Goal: Task Accomplishment & Management: Complete application form

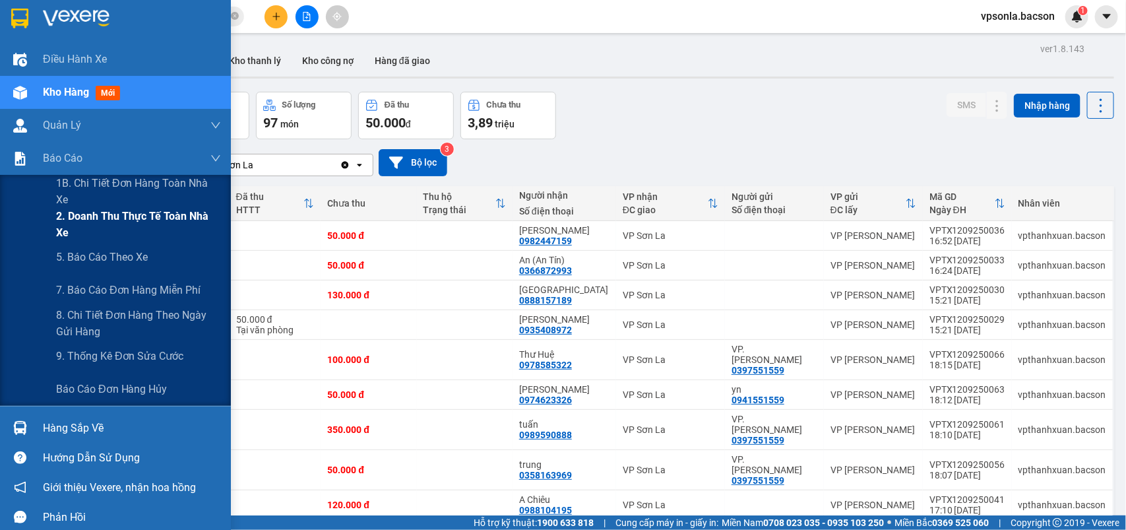
click at [162, 212] on span "2. Doanh thu thực tế toàn nhà xe" at bounding box center [138, 224] width 165 height 33
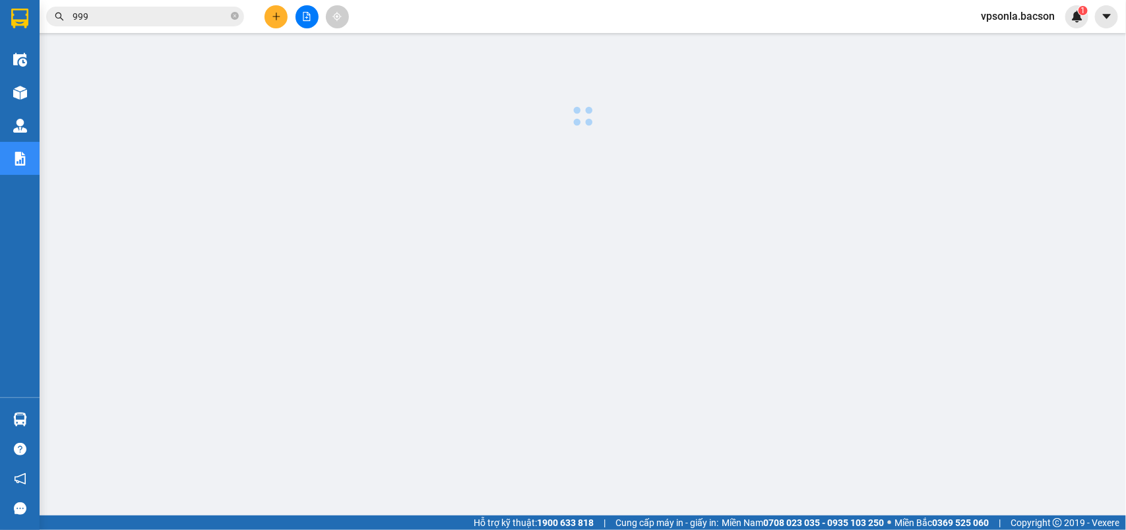
click at [625, 150] on div at bounding box center [582, 337] width 1073 height 594
click at [272, 13] on icon "plus" at bounding box center [276, 16] width 9 height 9
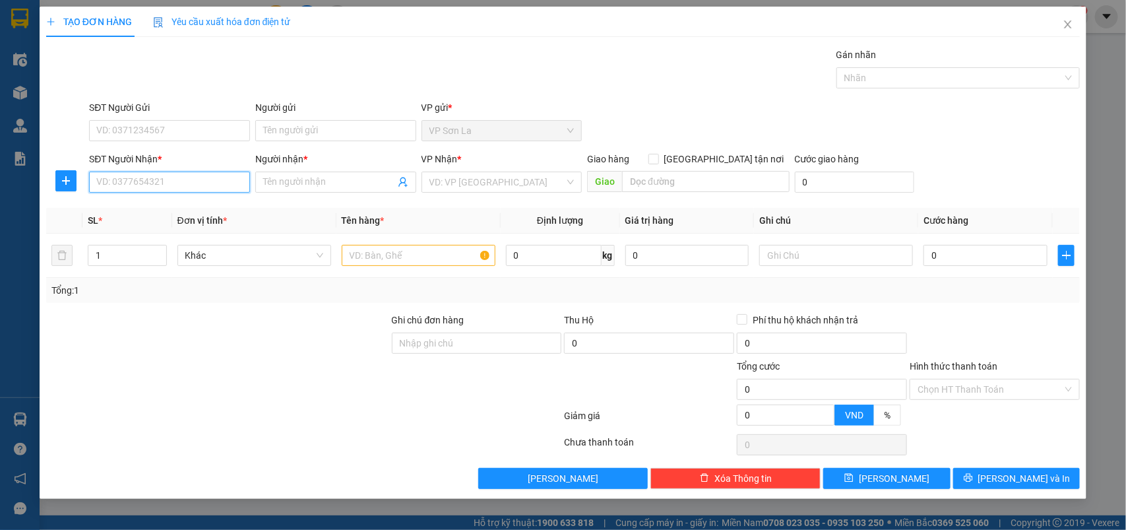
click at [166, 187] on input "SĐT Người Nhận *" at bounding box center [169, 181] width 161 height 21
click at [165, 127] on input "SĐT Người Gửi" at bounding box center [169, 130] width 161 height 21
type input "0968666470"
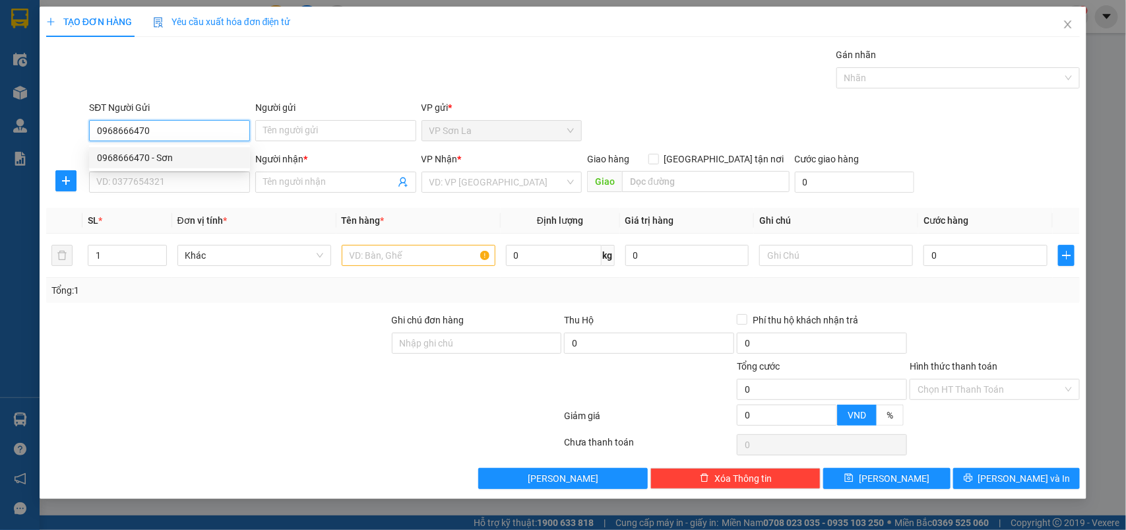
click at [195, 160] on div "0968666470 - Sơn" at bounding box center [169, 157] width 145 height 15
type input "Sơn"
type input "0968666470"
click at [171, 179] on input "SĐT Người Nhận *" at bounding box center [169, 181] width 161 height 21
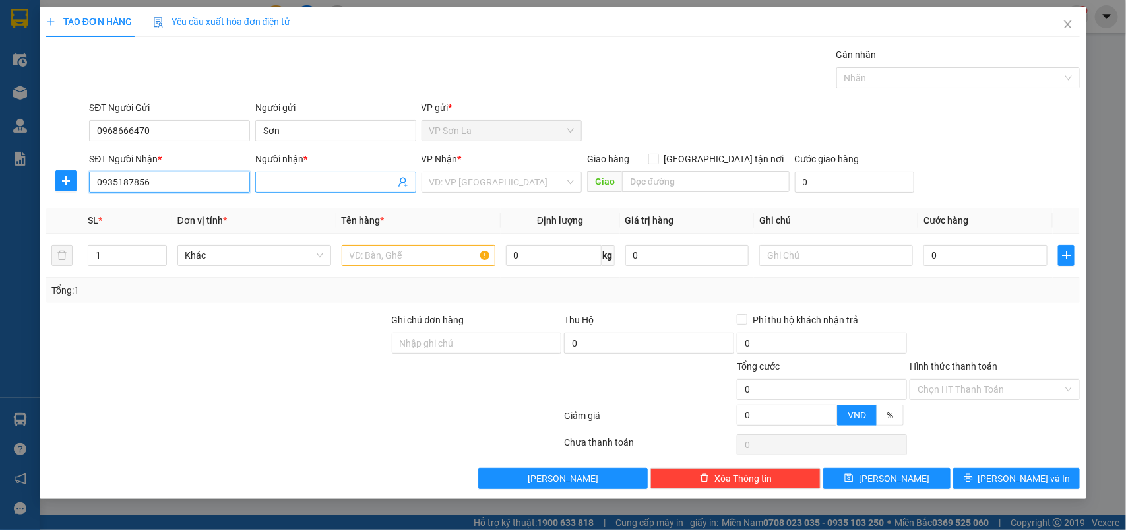
type input "0935187856"
click at [292, 177] on input "Người nhận *" at bounding box center [329, 182] width 132 height 15
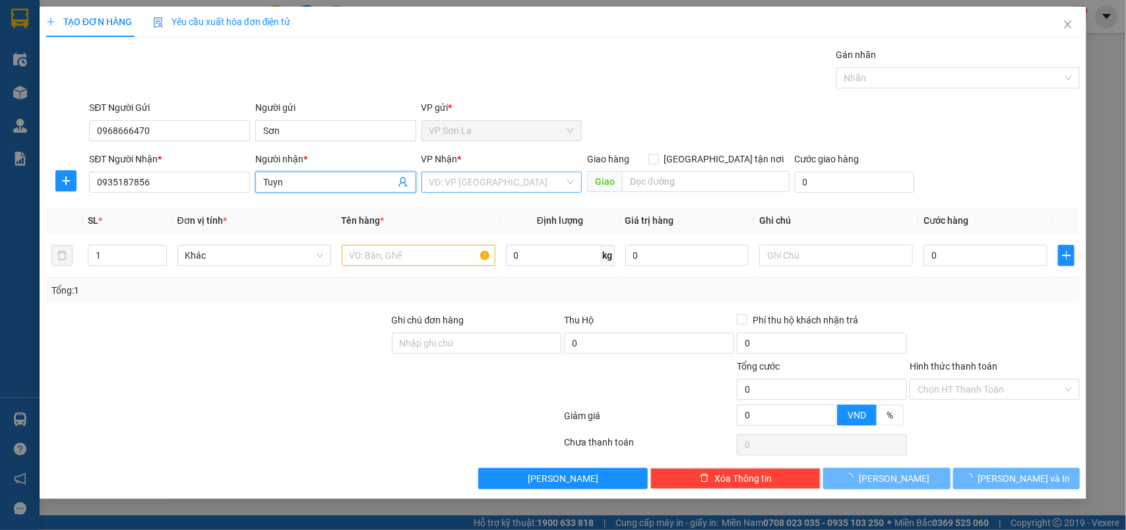
type input "Tuyn"
click at [447, 178] on input "search" at bounding box center [497, 182] width 136 height 20
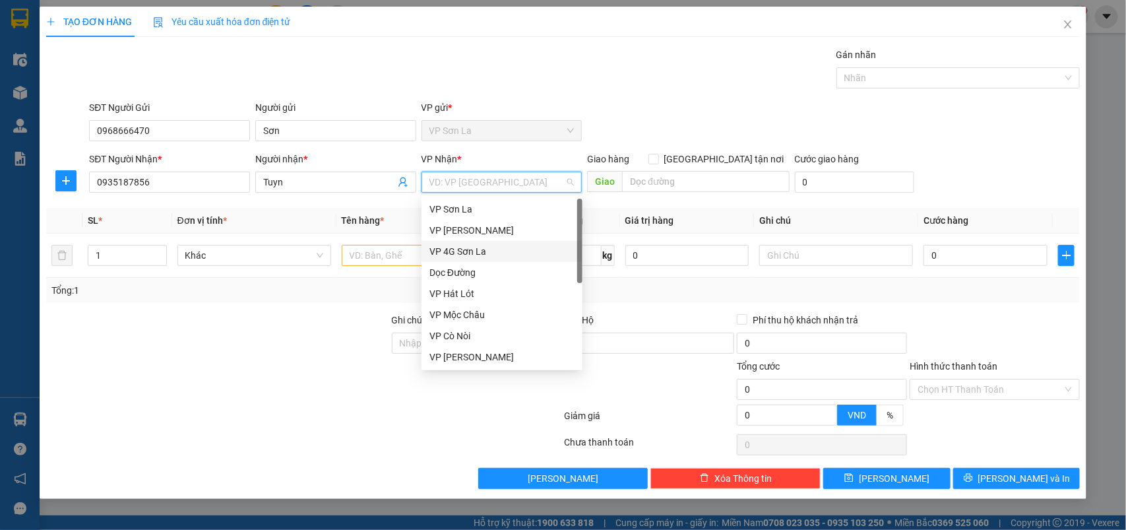
scroll to position [84, 0]
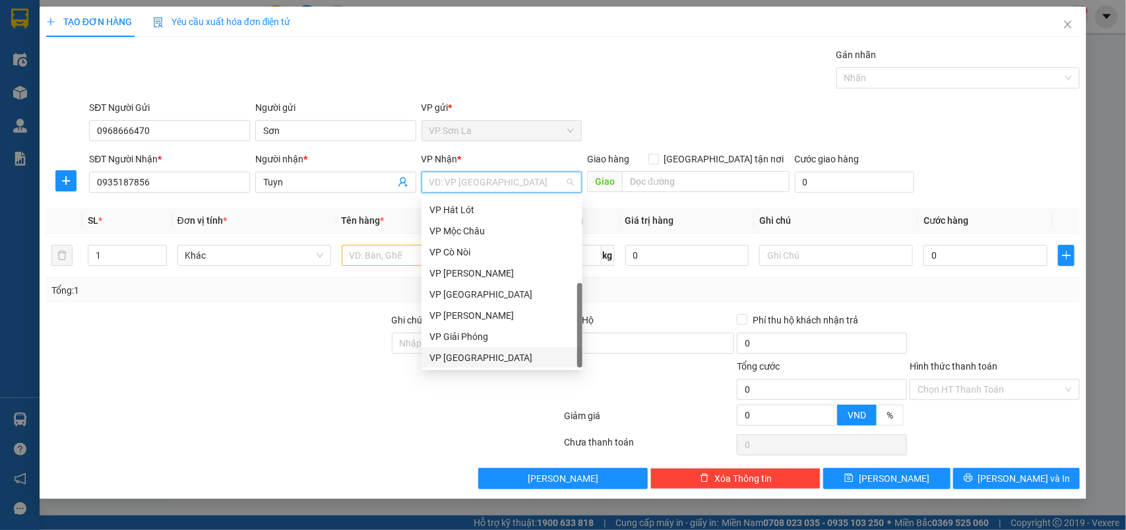
click at [466, 354] on div "VP [GEOGRAPHIC_DATA]" at bounding box center [501, 357] width 145 height 15
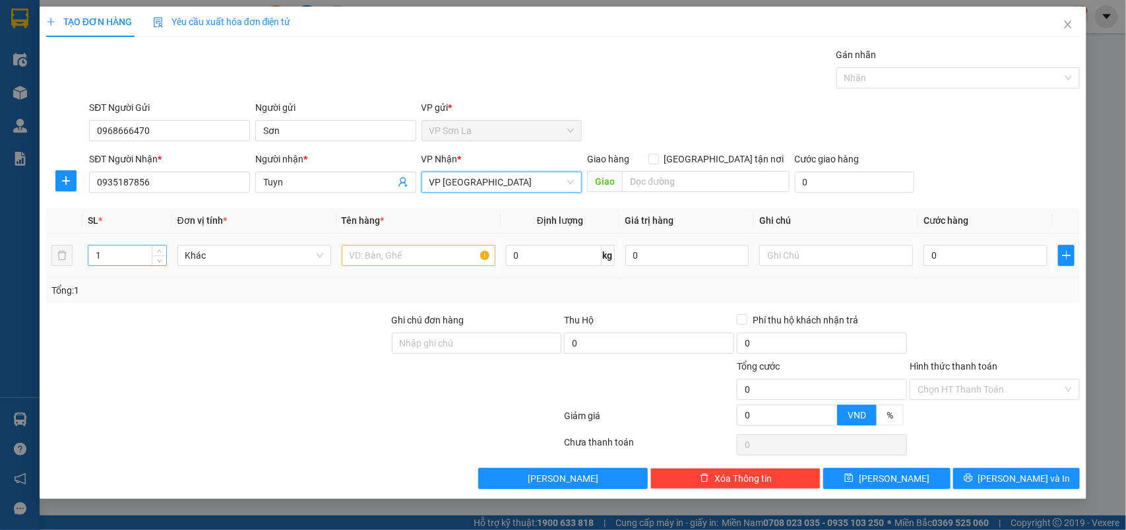
click at [159, 245] on div "1" at bounding box center [127, 255] width 79 height 21
click at [158, 253] on icon "up" at bounding box center [159, 252] width 5 height 5
type input "4"
click at [158, 253] on icon "up" at bounding box center [159, 252] width 5 height 5
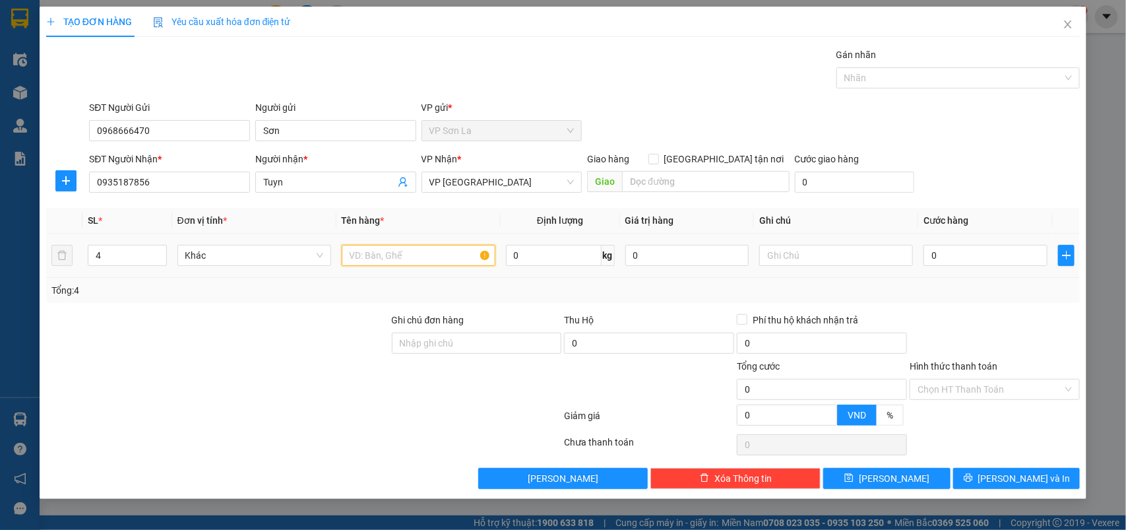
click at [394, 255] on input "text" at bounding box center [419, 255] width 154 height 21
type input "[PERSON_NAME]"
click at [981, 253] on input "0" at bounding box center [985, 255] width 124 height 21
type input "40"
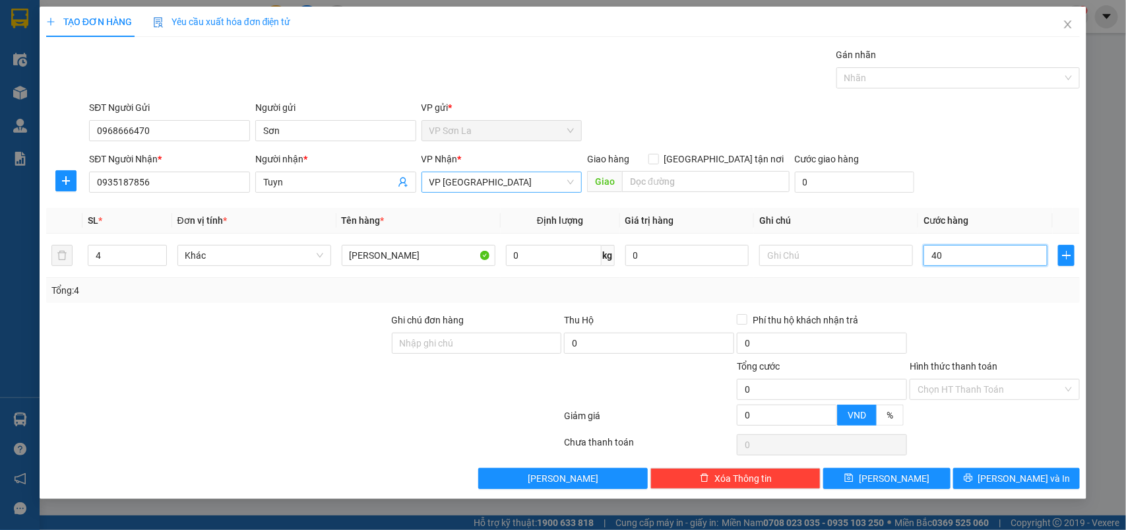
type input "40"
type input "400"
type input "400.000"
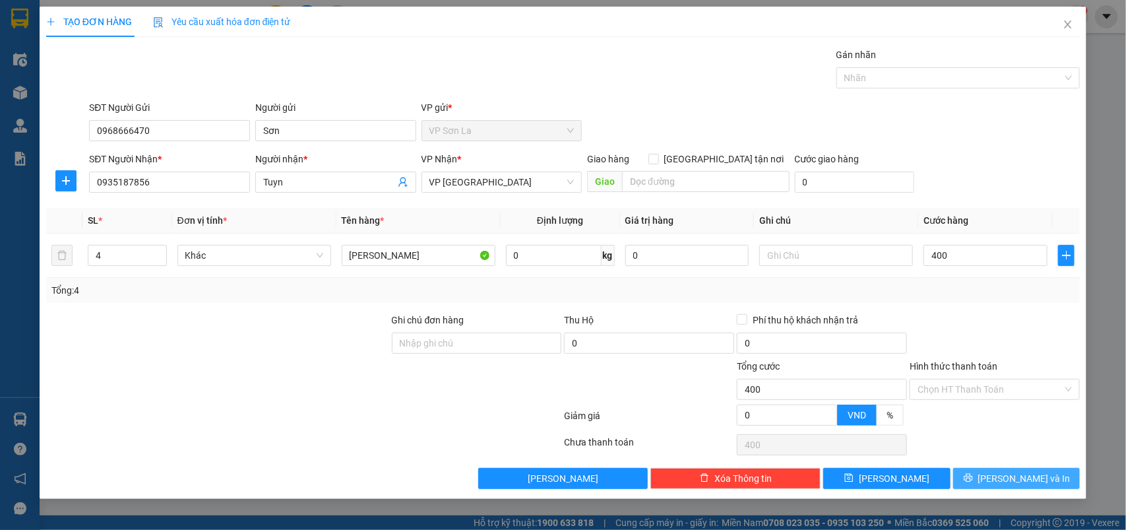
type input "400.000"
click at [967, 470] on button "[PERSON_NAME] và In" at bounding box center [1016, 478] width 127 height 21
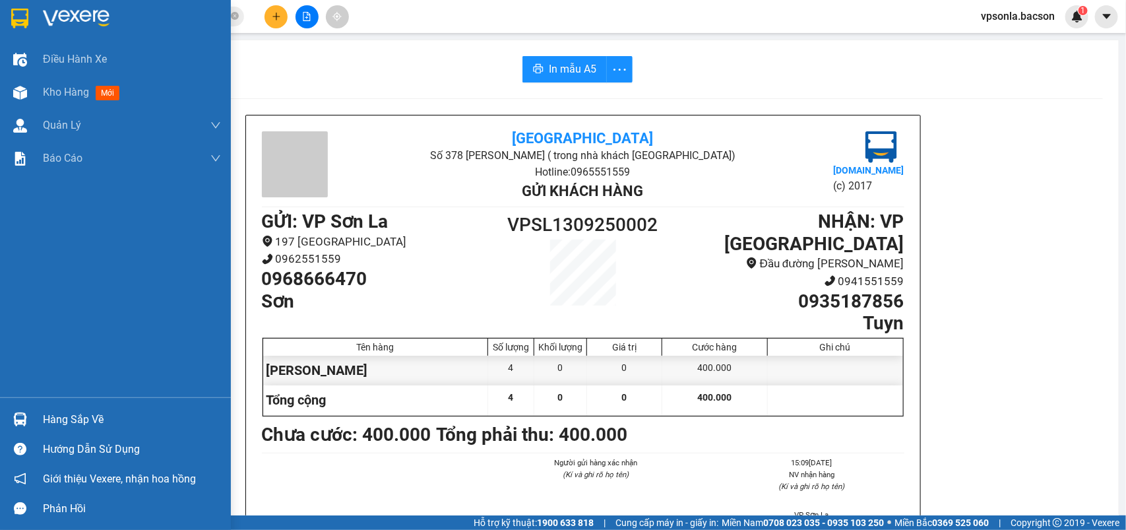
click at [25, 17] on img at bounding box center [19, 19] width 17 height 20
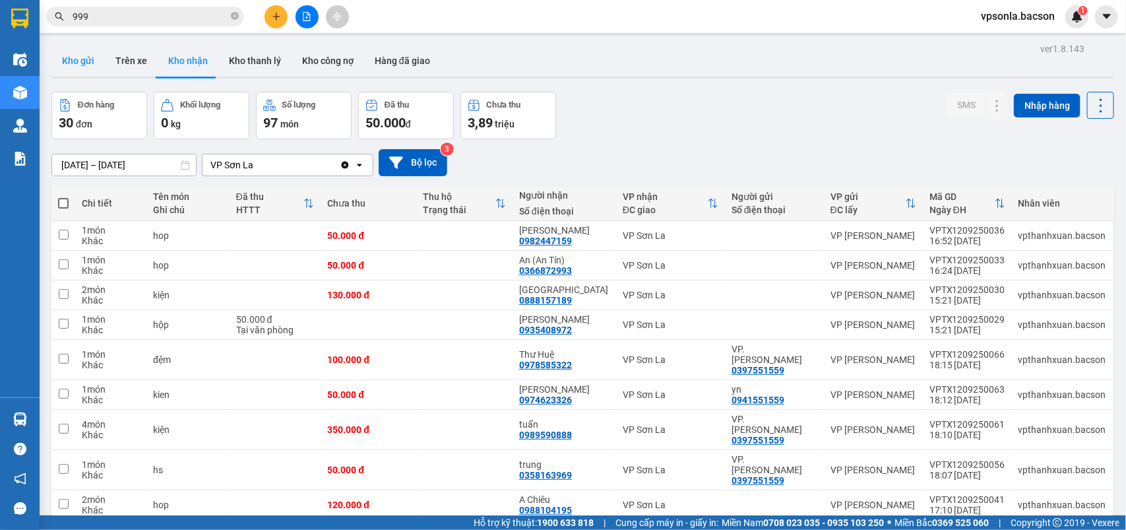
click at [87, 51] on button "Kho gửi" at bounding box center [77, 61] width 53 height 32
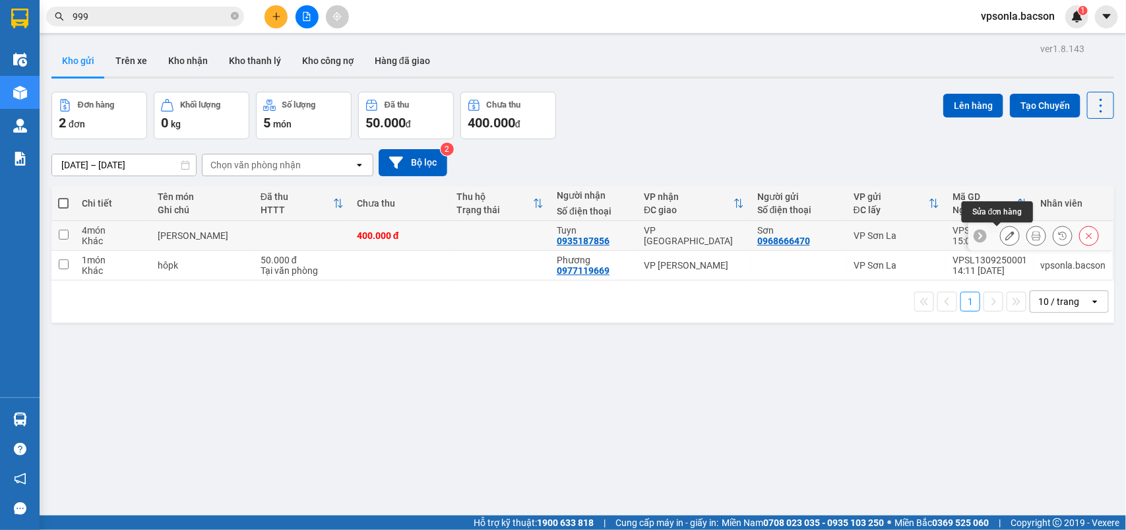
click at [1005, 232] on icon at bounding box center [1009, 235] width 9 height 9
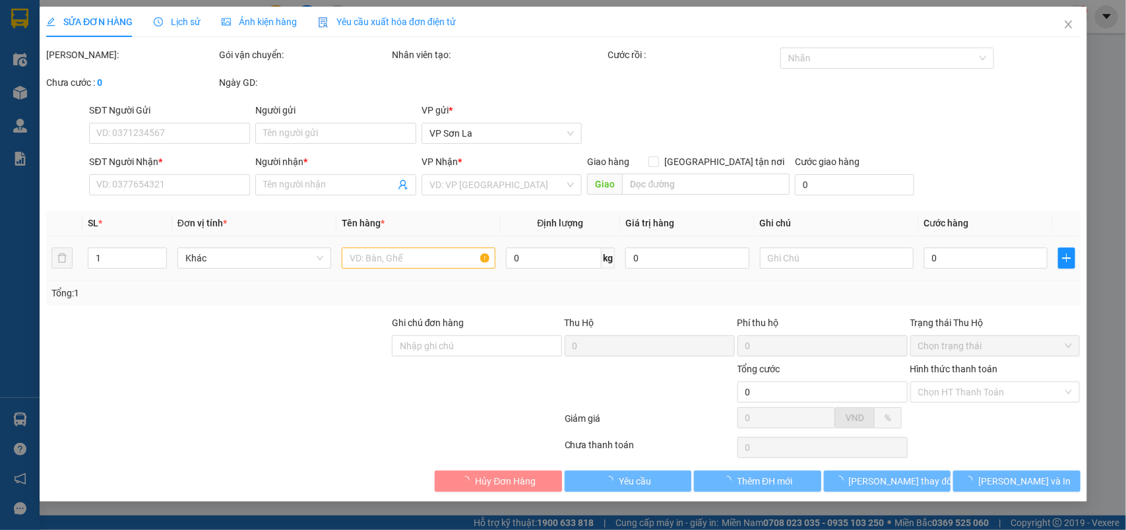
type input "0968666470"
type input "Sơn"
type input "0935187856"
type input "Tuyn"
type input "400.000"
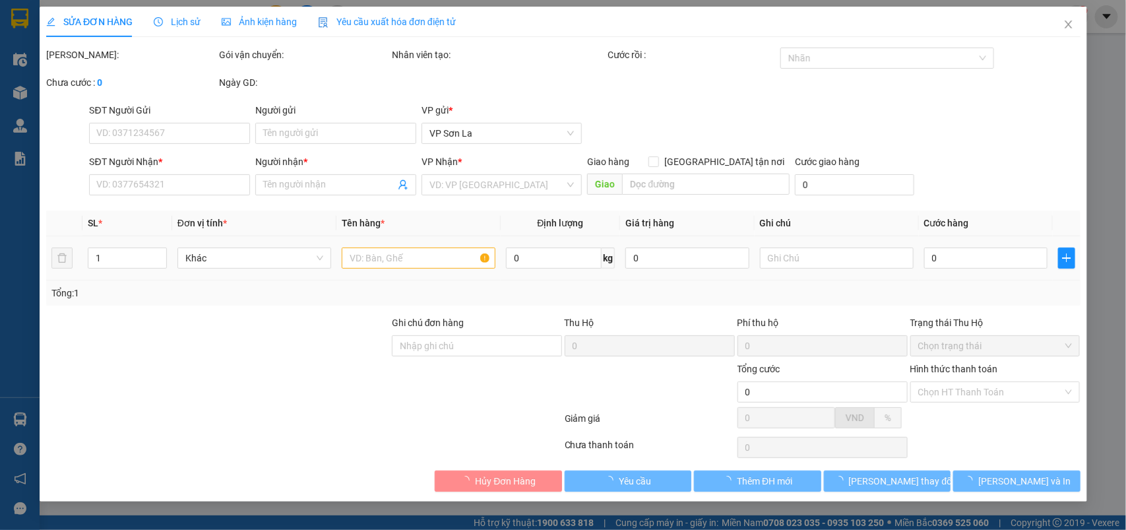
type input "400.000"
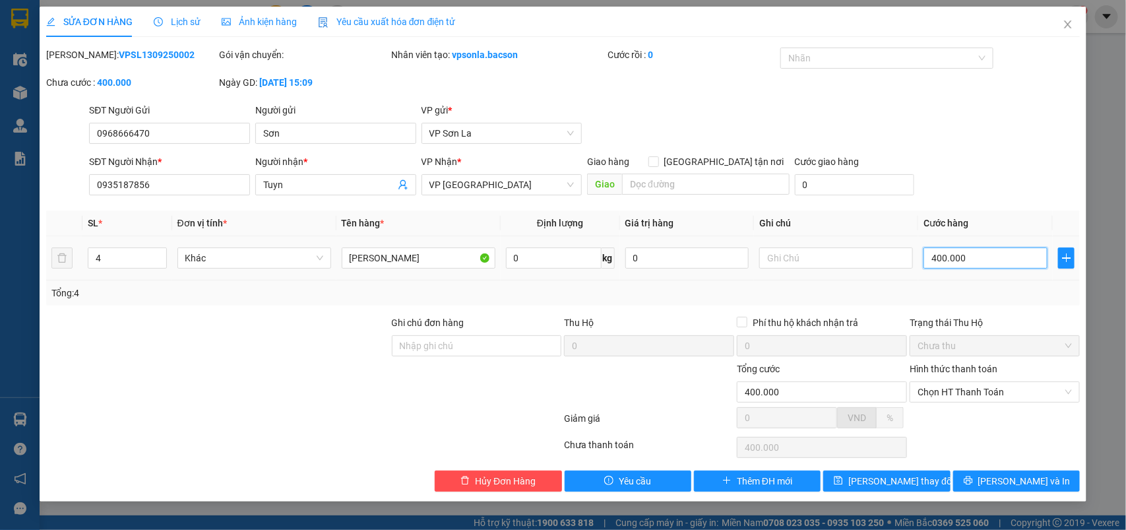
click at [984, 253] on input "400.000" at bounding box center [985, 257] width 124 height 21
type input "3"
type input "30"
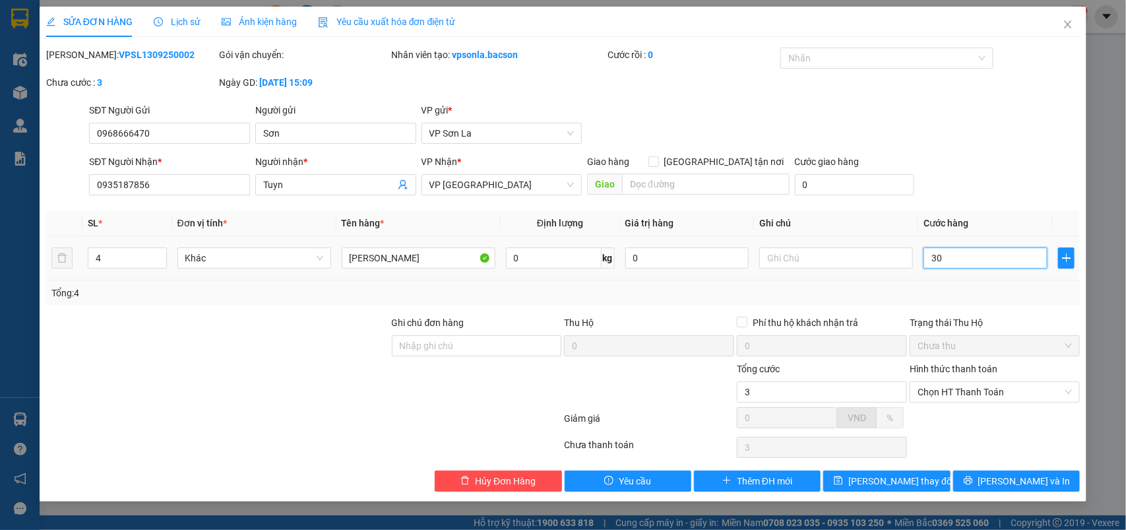
type input "30"
type input "300"
click at [964, 391] on span "Chọn HT Thanh Toán" at bounding box center [994, 392] width 154 height 20
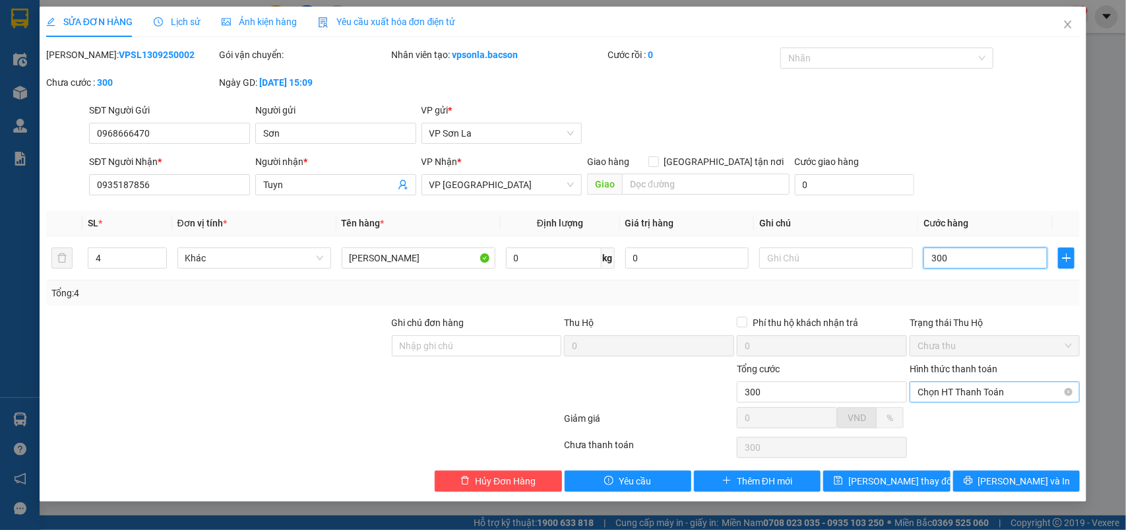
type input "300"
type input "300.000"
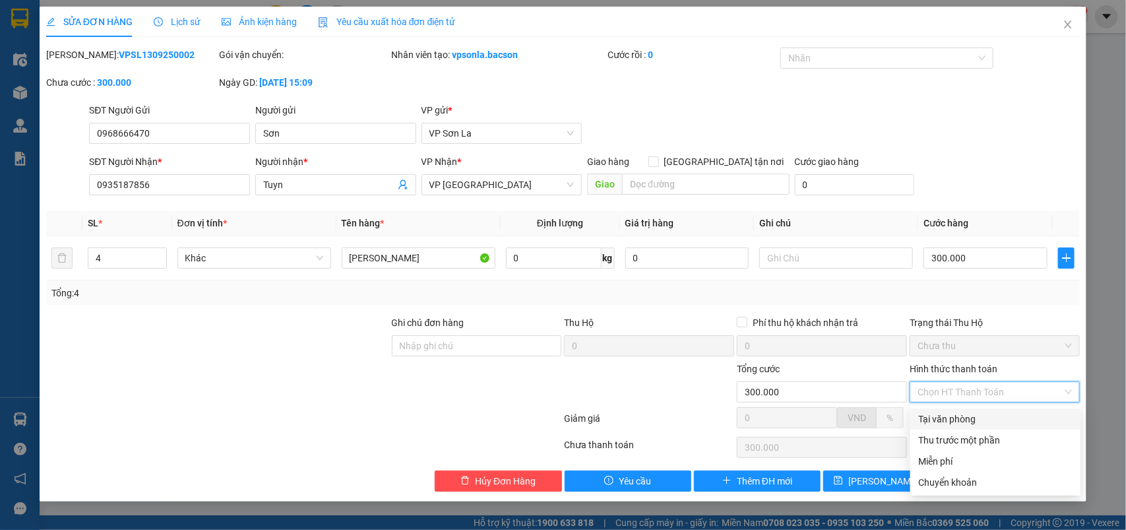
click at [948, 414] on div "Tại văn phòng" at bounding box center [995, 419] width 154 height 15
type input "0"
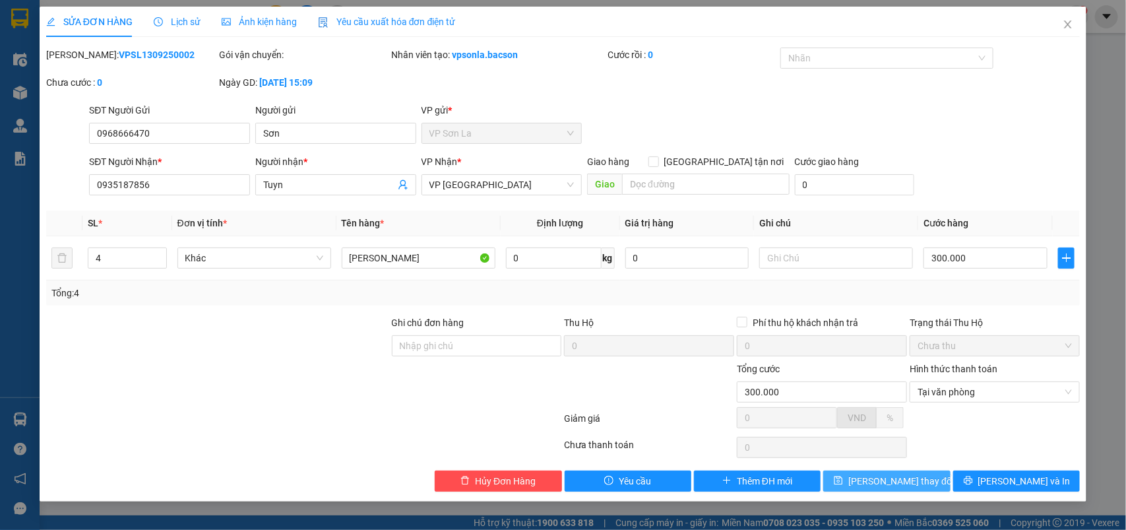
click at [877, 489] on button "[PERSON_NAME] thay đổi" at bounding box center [886, 480] width 127 height 21
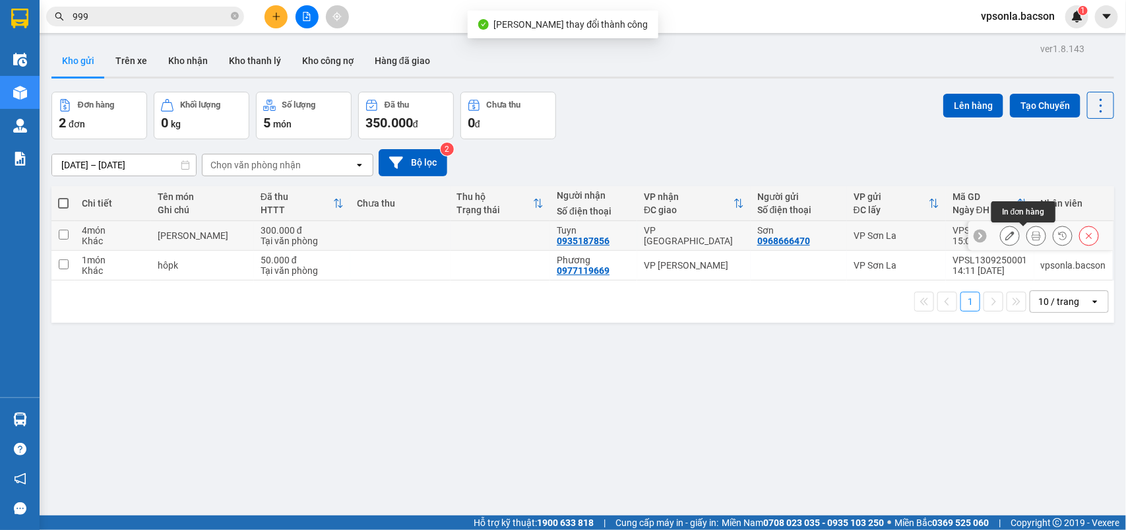
click at [1031, 236] on icon at bounding box center [1035, 235] width 9 height 9
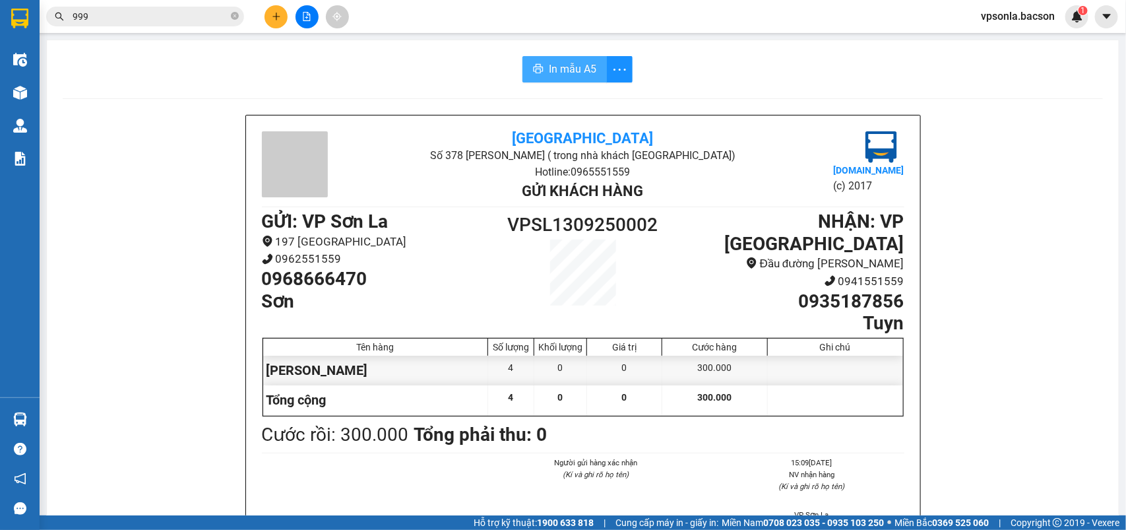
click at [561, 67] on span "In mẫu A5" at bounding box center [572, 69] width 47 height 16
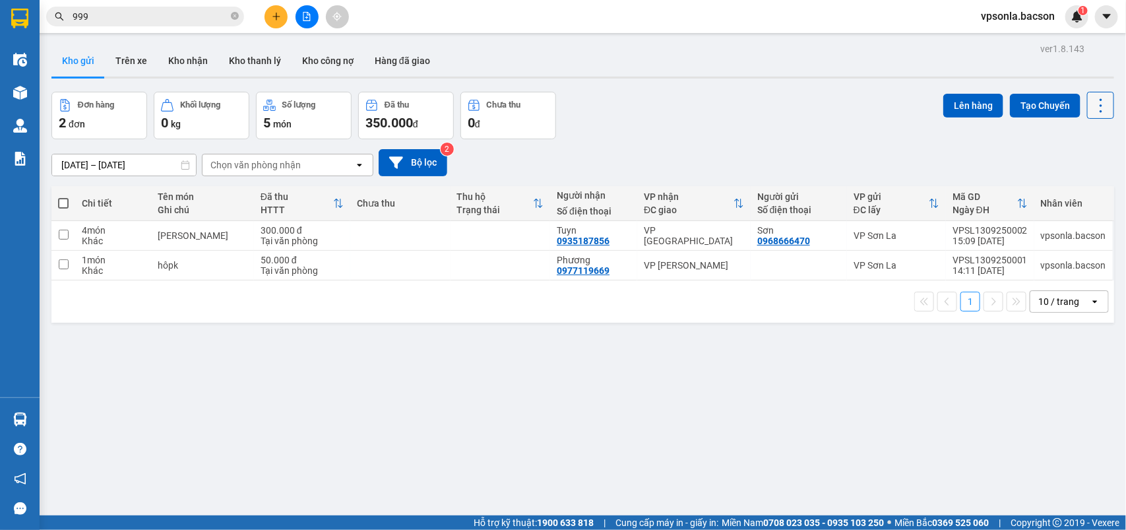
click at [1092, 107] on icon at bounding box center [1101, 105] width 18 height 18
click at [1078, 185] on span "Làm mới" at bounding box center [1069, 187] width 36 height 13
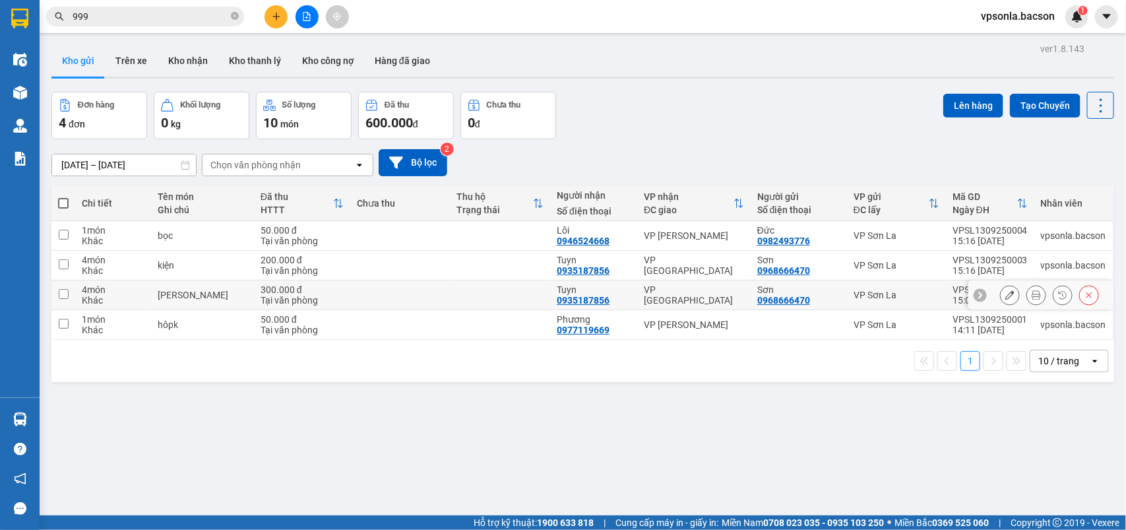
click at [1082, 295] on button at bounding box center [1089, 295] width 18 height 23
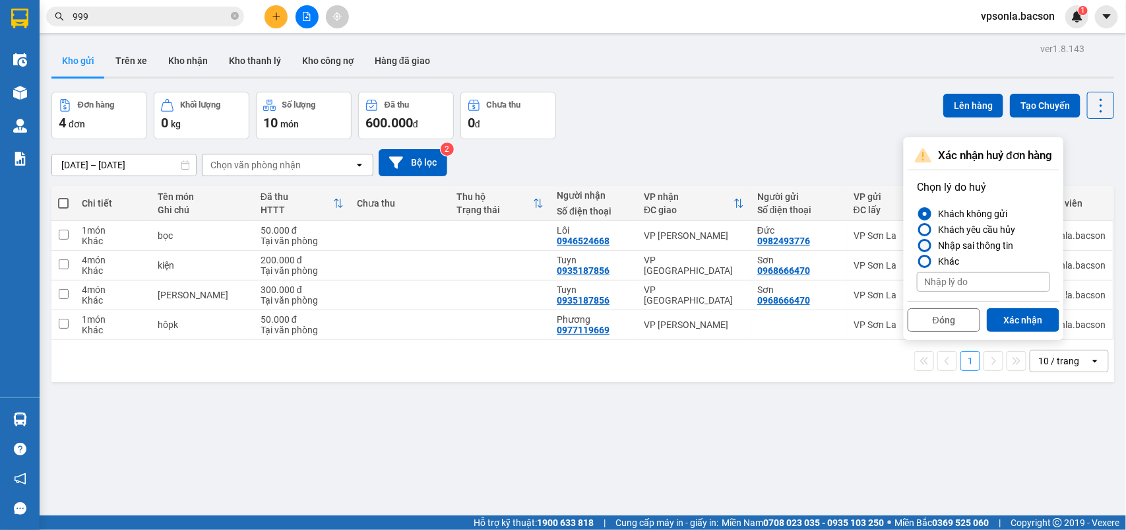
click at [997, 249] on div "Nhập sai thông tin" at bounding box center [973, 245] width 80 height 16
click at [917, 245] on input "Nhập sai thông tin" at bounding box center [917, 245] width 0 height 0
click at [1050, 317] on button "Xác nhận" at bounding box center [1023, 320] width 73 height 24
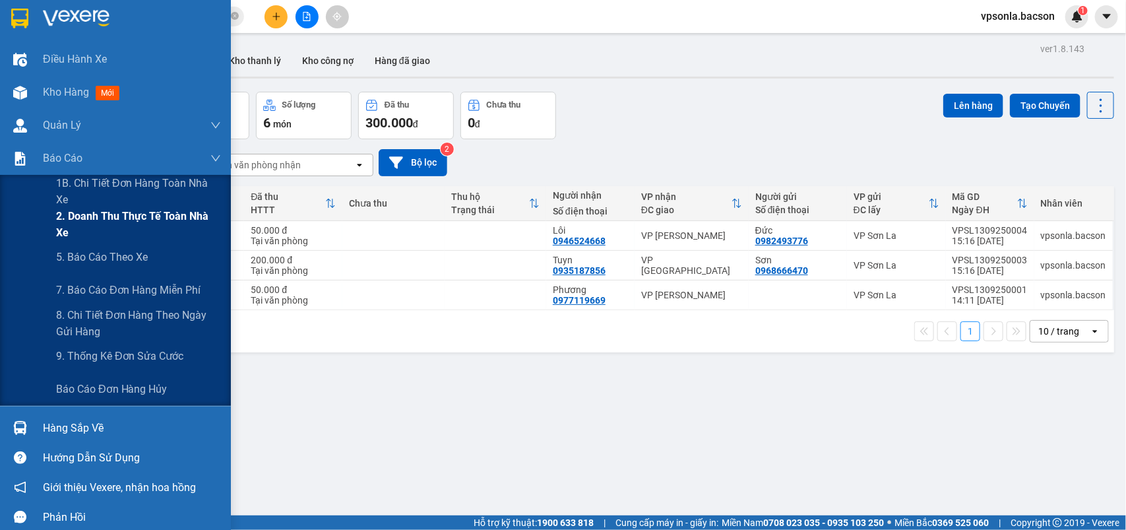
click at [117, 226] on span "2. Doanh thu thực tế toàn nhà xe" at bounding box center [138, 224] width 165 height 33
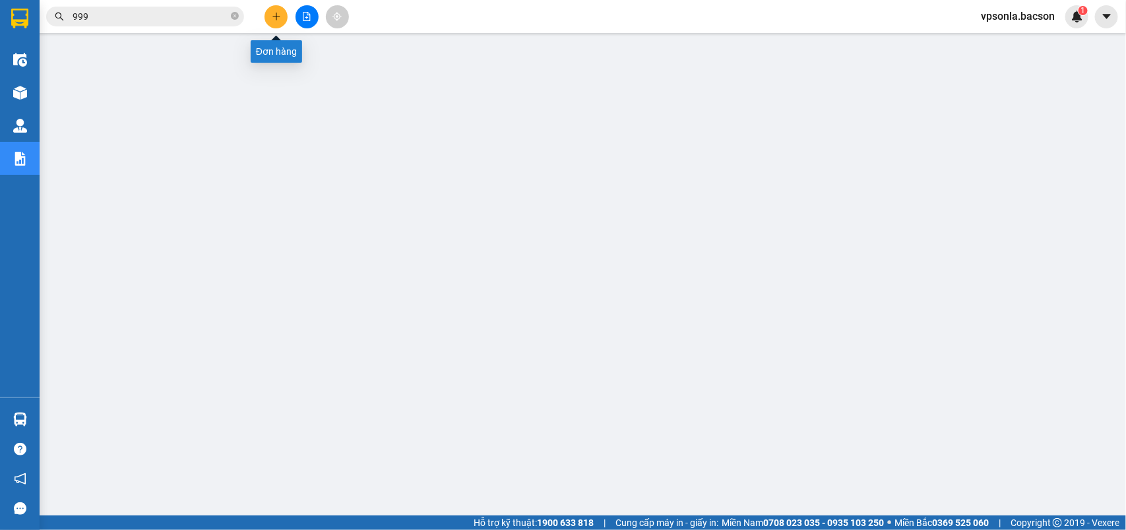
click at [270, 20] on button at bounding box center [275, 16] width 23 height 23
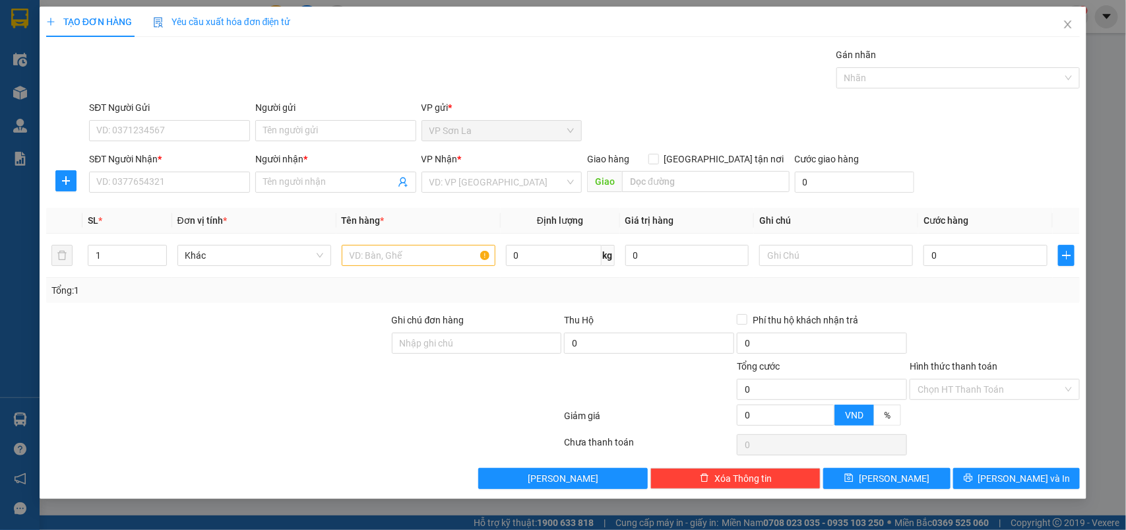
click at [171, 198] on div "SĐT Người Nhận * VD: 0377654321" at bounding box center [169, 175] width 161 height 46
drag, startPoint x: 177, startPoint y: 188, endPoint x: 204, endPoint y: 177, distance: 29.9
click at [188, 183] on input "SĐT Người Nhận *" at bounding box center [169, 181] width 161 height 21
type input "0325319482"
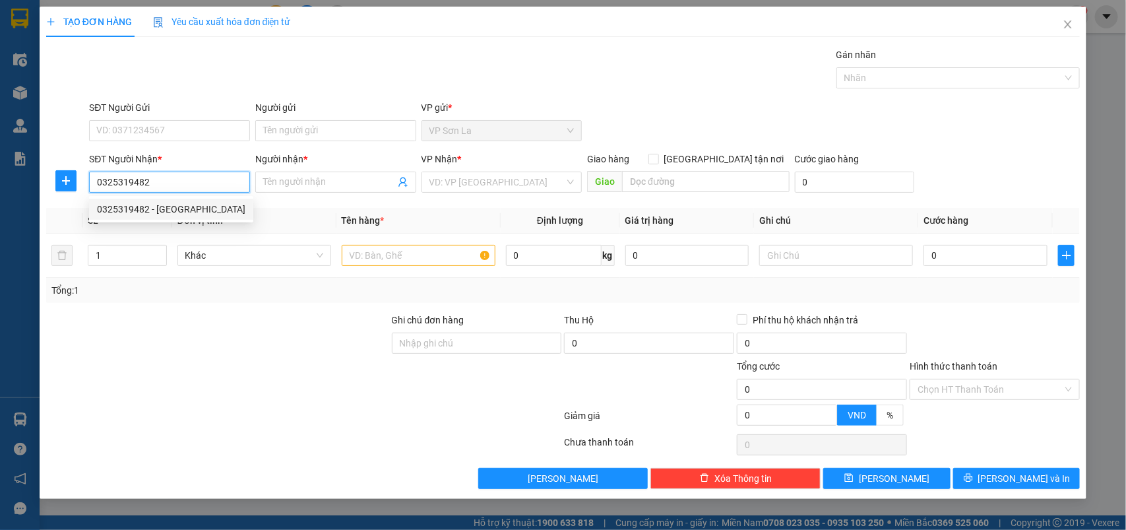
click at [209, 212] on div "0325319482 - [GEOGRAPHIC_DATA]" at bounding box center [171, 209] width 148 height 15
type input "[PERSON_NAME]"
type input "0325319482"
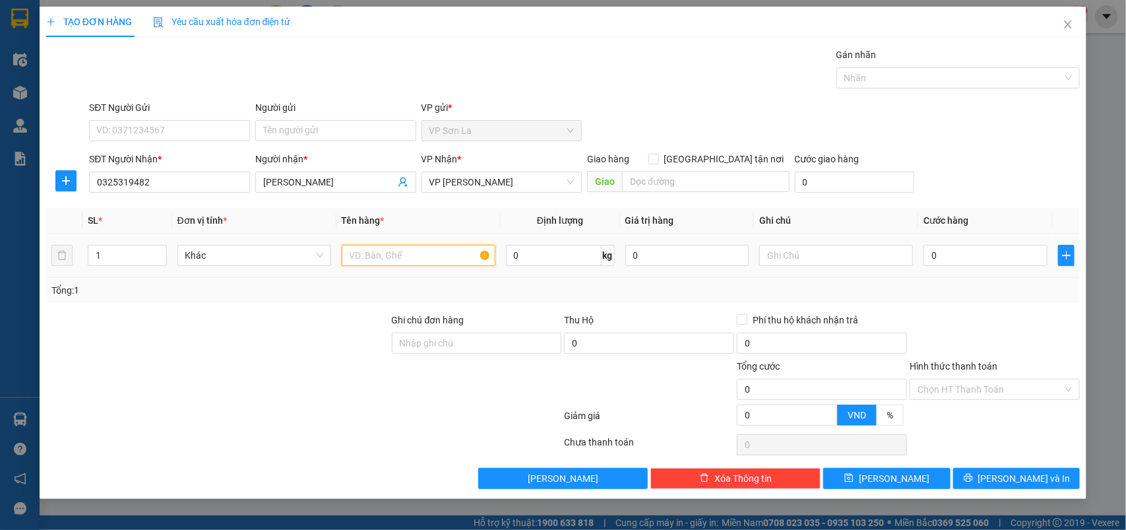
click at [357, 253] on input "text" at bounding box center [419, 255] width 154 height 21
type input "hộp"
click at [976, 262] on input "0" at bounding box center [985, 255] width 124 height 21
type input "05"
type input "5"
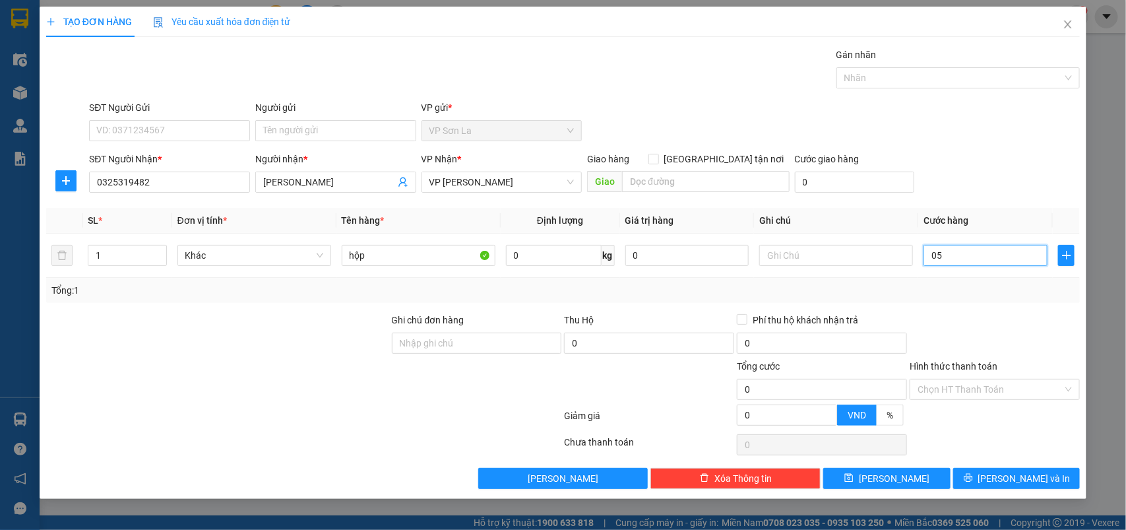
type input "5"
type input "050"
type input "50"
type input "50.000"
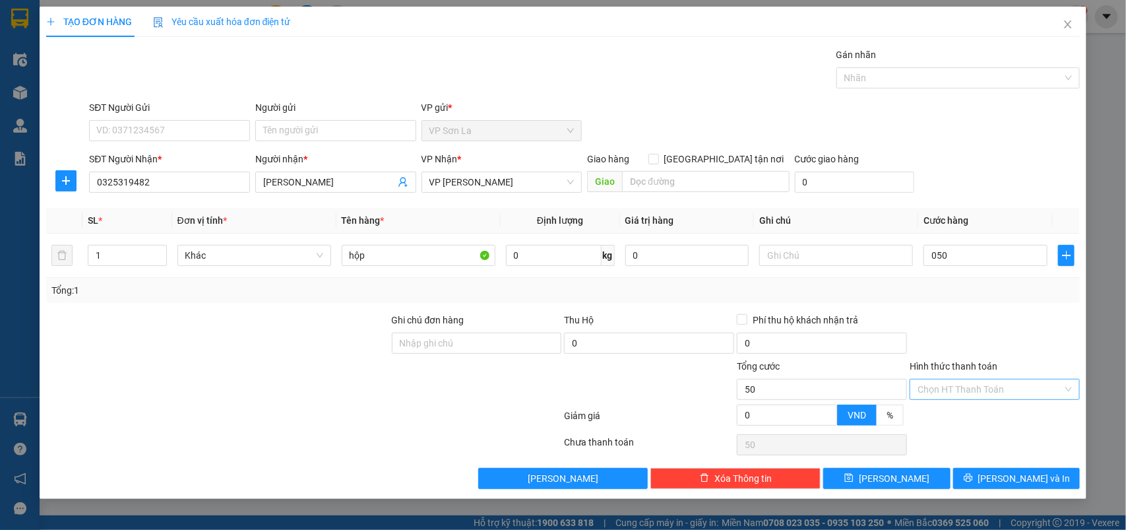
type input "50.000"
click at [978, 396] on input "Hình thức thanh toán" at bounding box center [989, 389] width 145 height 20
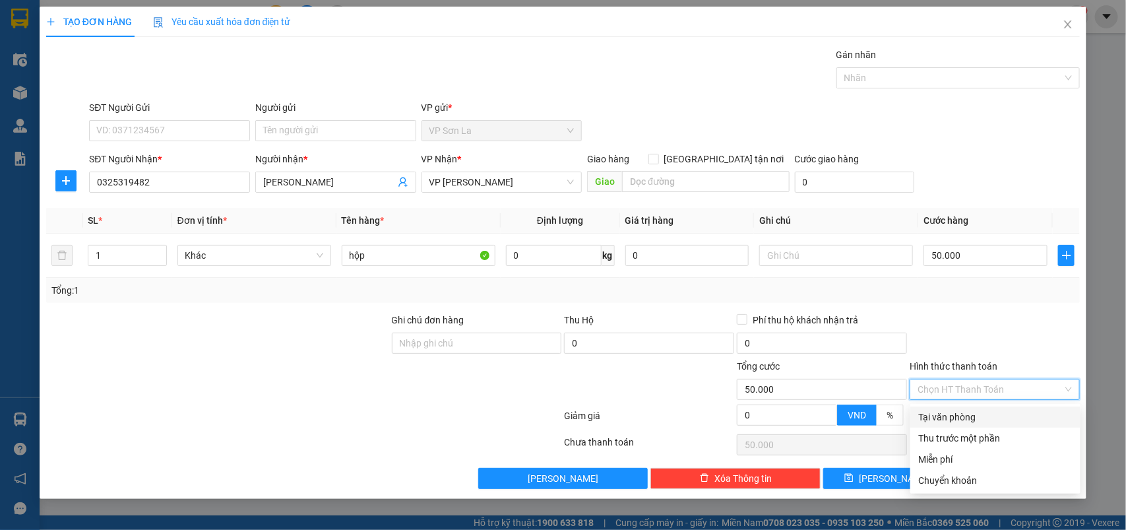
click at [978, 412] on div "Tại văn phòng" at bounding box center [995, 417] width 154 height 15
type input "0"
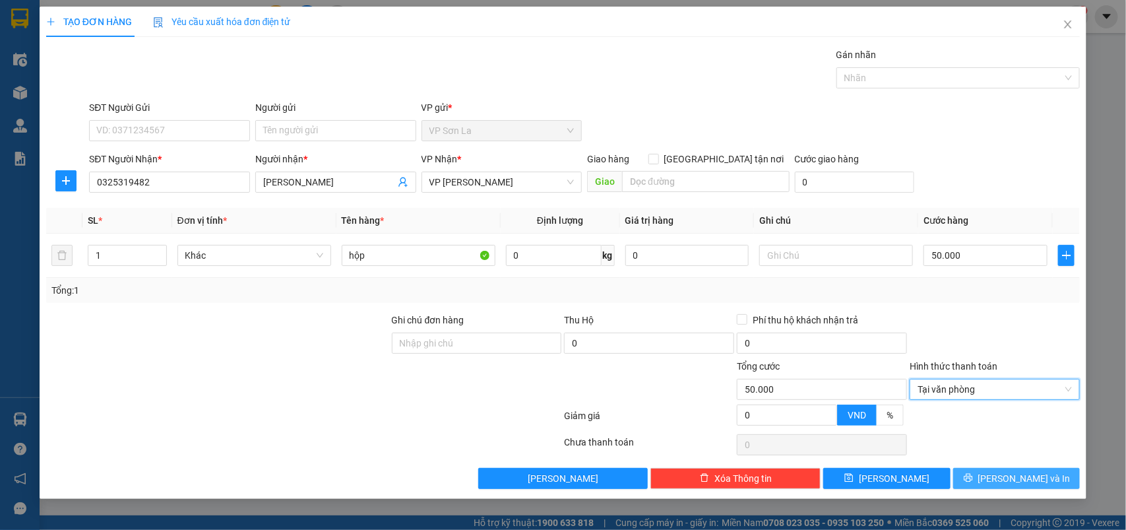
click at [988, 472] on button "[PERSON_NAME] và In" at bounding box center [1016, 478] width 127 height 21
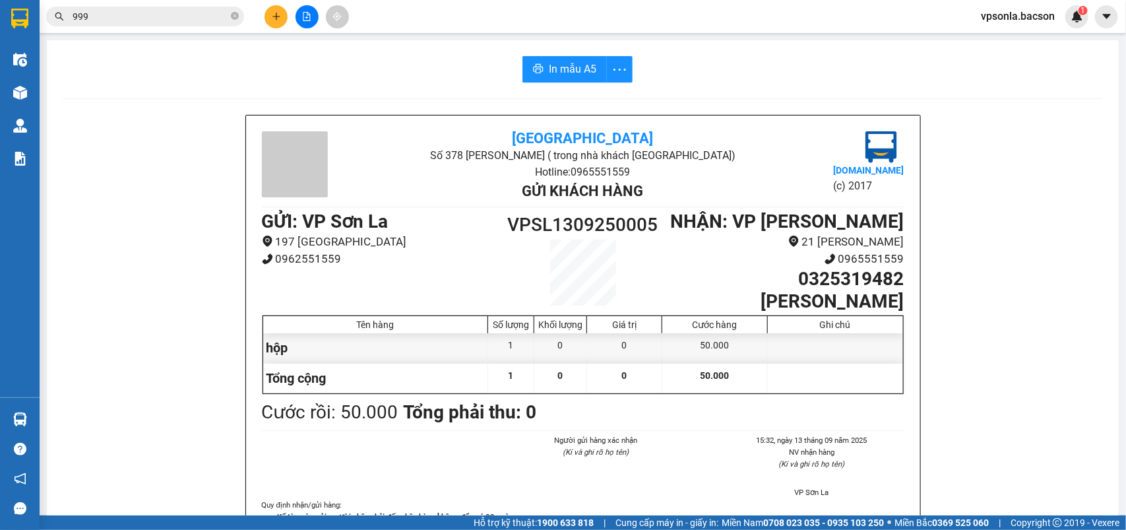
click at [284, 15] on button at bounding box center [275, 16] width 23 height 23
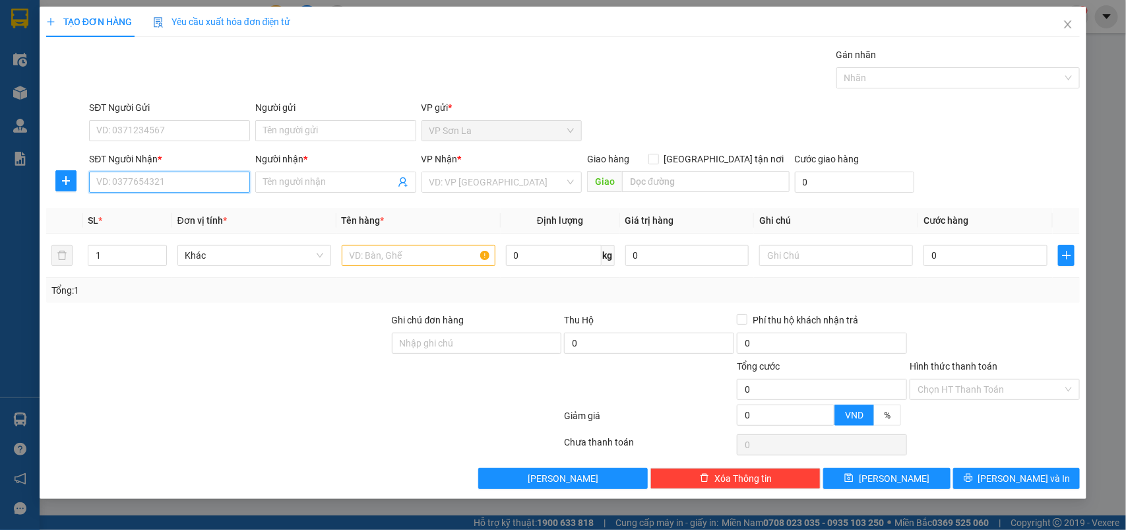
click at [157, 183] on input "SĐT Người Nhận *" at bounding box center [169, 181] width 161 height 21
click at [155, 216] on div "0932215311 - Linh" at bounding box center [169, 209] width 145 height 15
type input "0932215311"
type input "[PERSON_NAME]"
type input "0932215311"
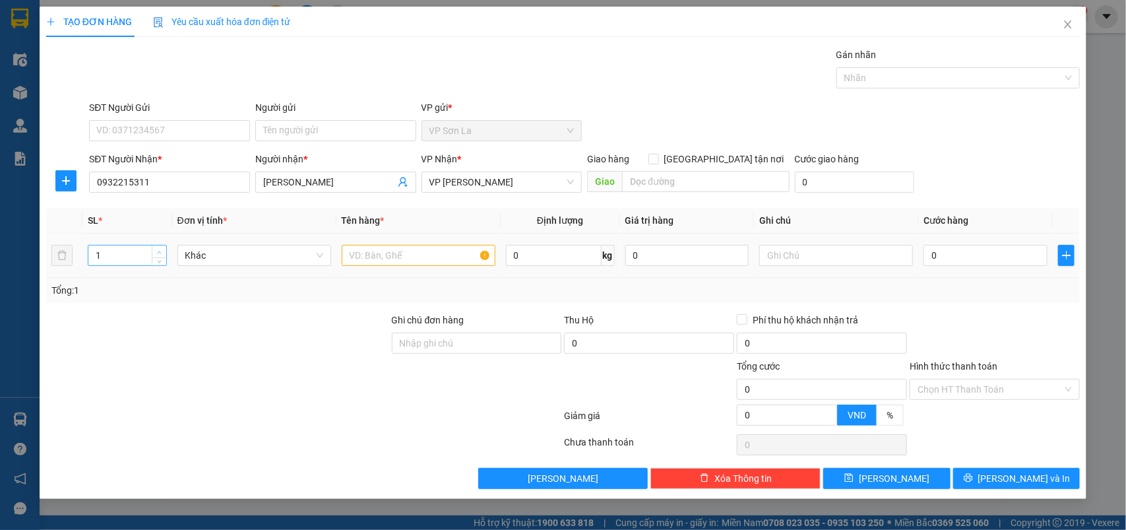
type input "2"
drag, startPoint x: 158, startPoint y: 249, endPoint x: 215, endPoint y: 254, distance: 57.0
click at [160, 249] on span "up" at bounding box center [160, 251] width 8 height 8
click at [365, 255] on input "text" at bounding box center [419, 255] width 154 height 21
type input "hộp"
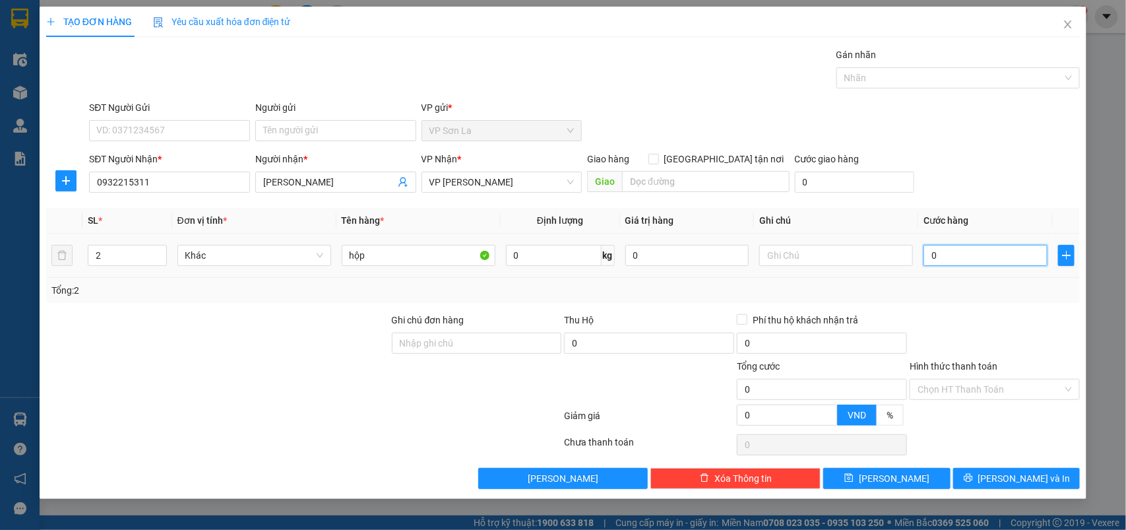
click at [1013, 262] on input "0" at bounding box center [985, 255] width 124 height 21
type input "1"
type input "10"
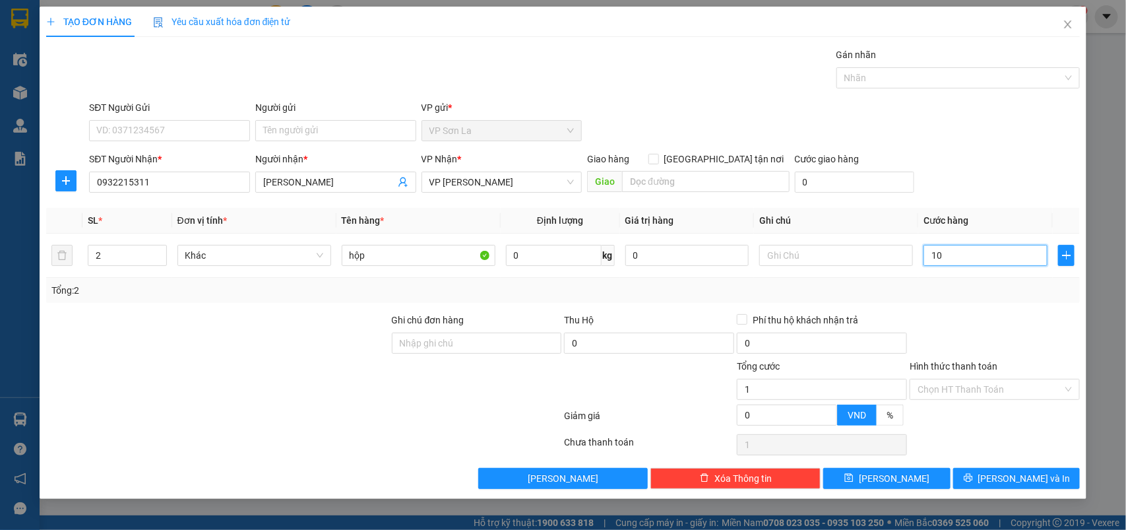
type input "10"
type input "100"
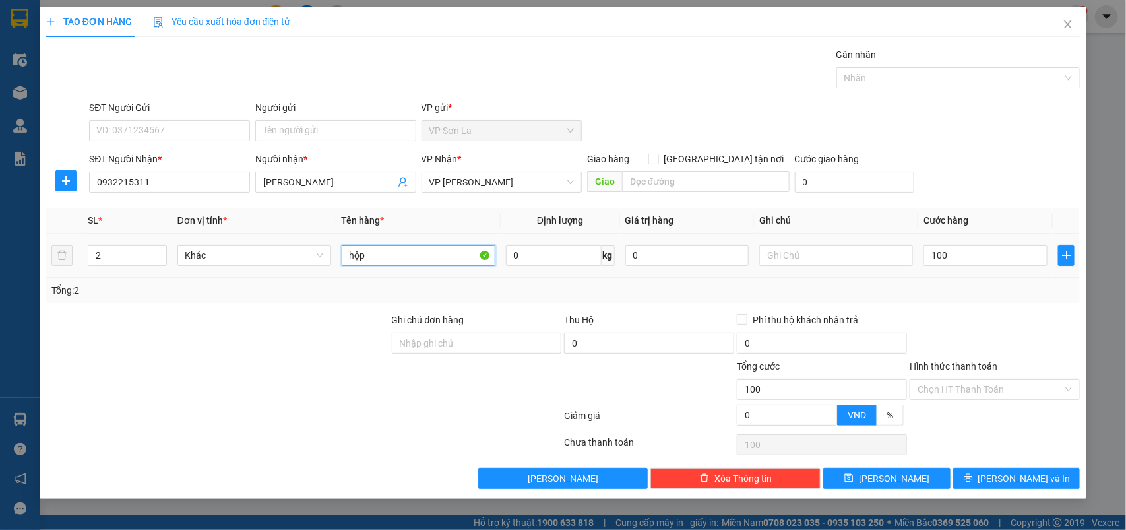
type input "100.000"
click at [407, 261] on input "hộp" at bounding box center [419, 255] width 154 height 21
type input "hộp x"
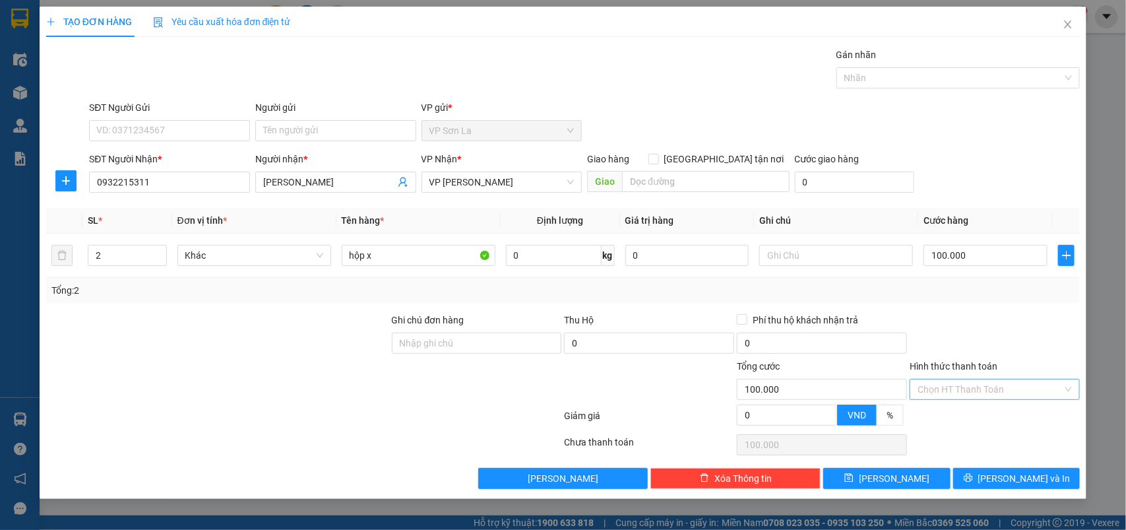
click at [994, 386] on input "Hình thức thanh toán" at bounding box center [989, 389] width 145 height 20
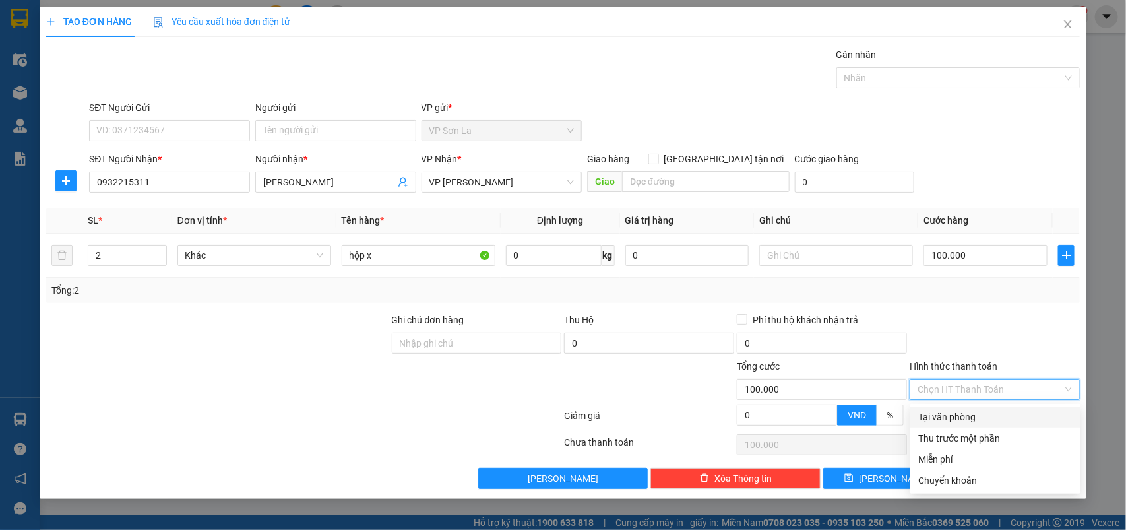
click at [986, 420] on div "Tại văn phòng" at bounding box center [995, 417] width 154 height 15
type input "0"
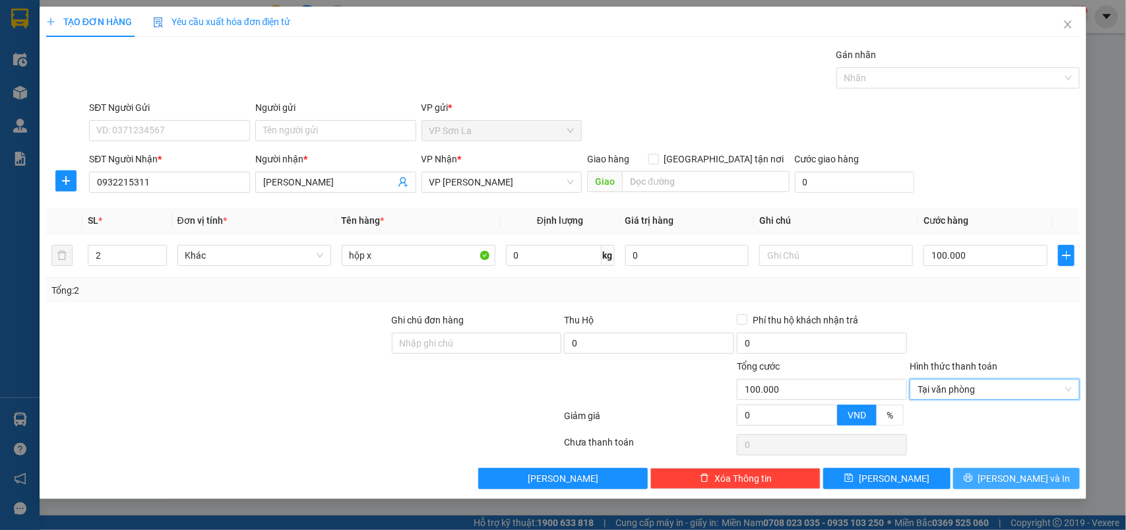
click at [973, 481] on icon "printer" at bounding box center [968, 477] width 9 height 9
